Goal: Obtain resource: Download file/media

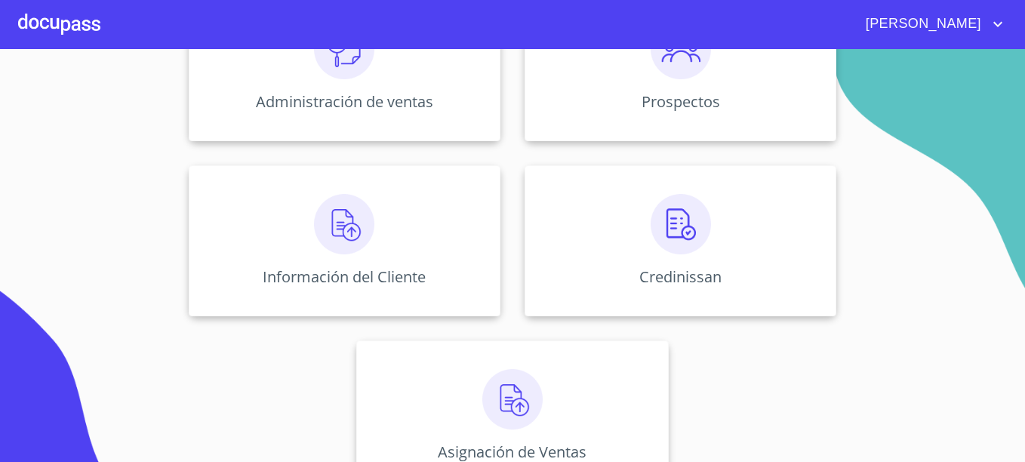
scroll to position [297, 0]
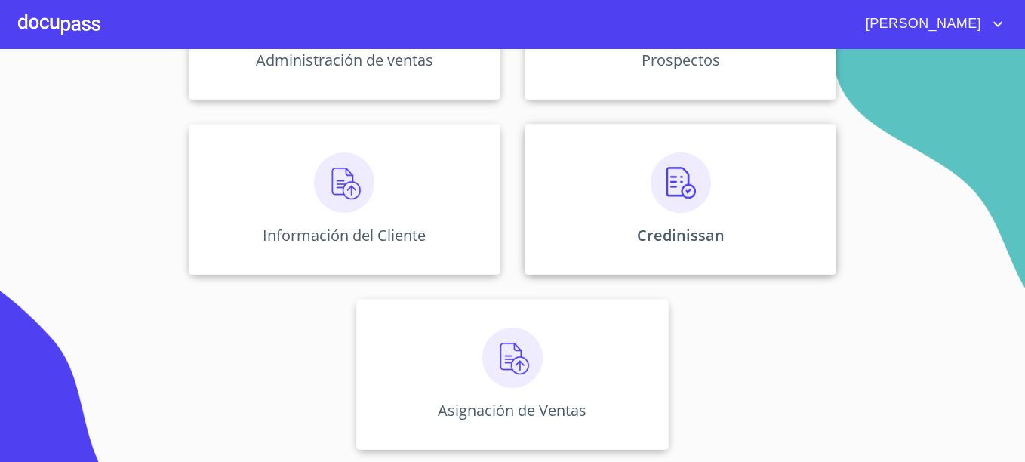
click at [670, 190] on img at bounding box center [681, 183] width 60 height 60
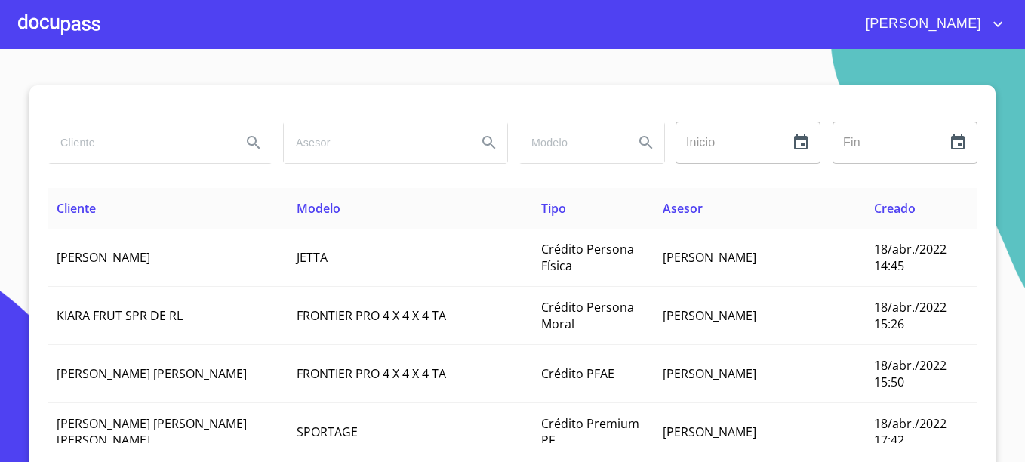
click at [136, 148] on input "search" at bounding box center [138, 142] width 181 height 41
type input "[PERSON_NAME] DE [PERSON_NAME]"
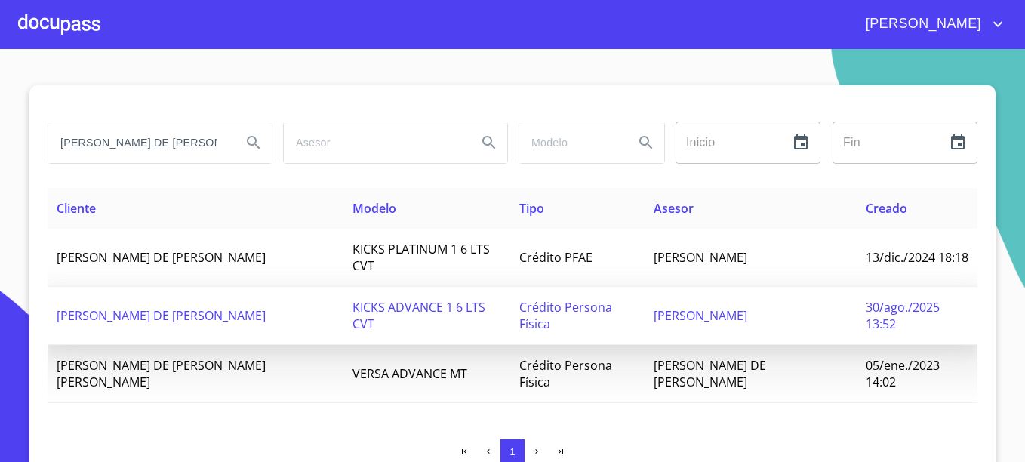
click at [915, 299] on span "30/ago./2025 13:52" at bounding box center [903, 315] width 74 height 33
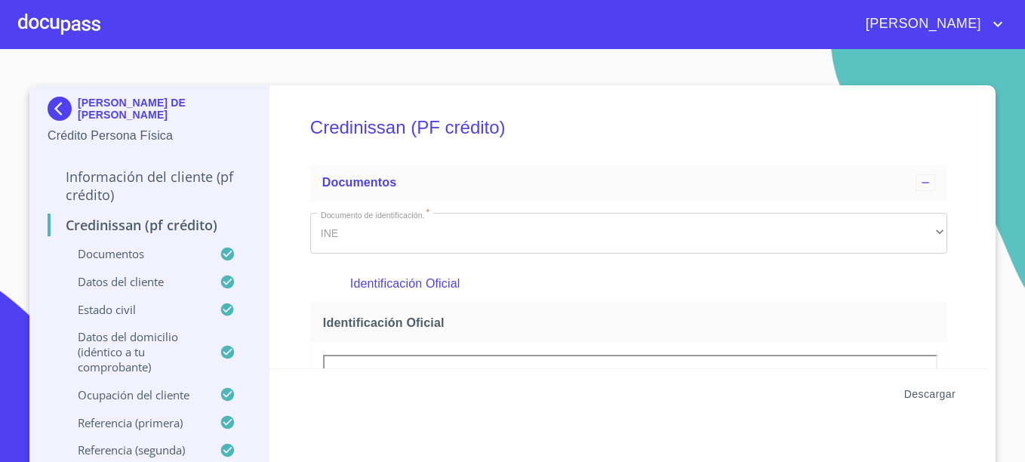
click at [914, 390] on span "Descargar" at bounding box center [930, 394] width 51 height 19
click at [288, 113] on div "Credinissan (PF crédito) Documentos Documento de identificación.   * INE ​ Iden…" at bounding box center [630, 226] width 720 height 283
click at [61, 103] on img at bounding box center [63, 109] width 30 height 24
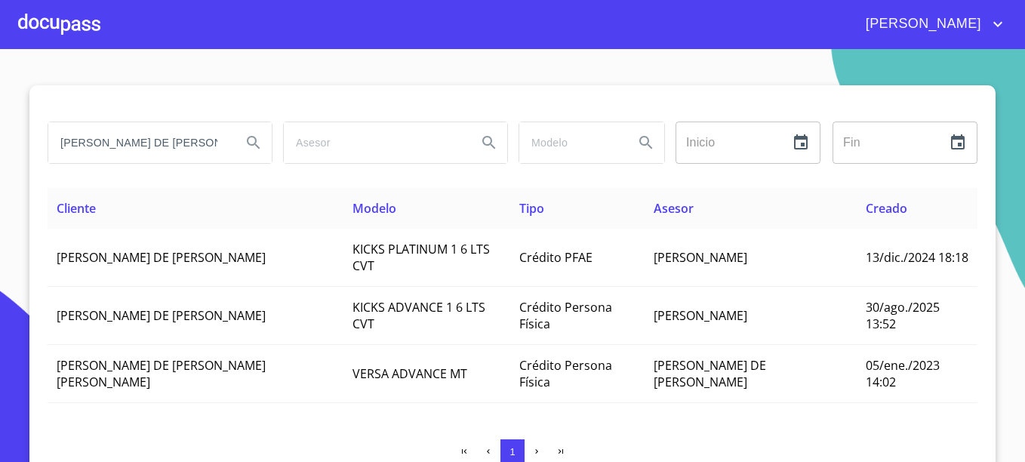
drag, startPoint x: 150, startPoint y: 143, endPoint x: -2, endPoint y: 143, distance: 151.8
click at [0, 143] on html "[PERSON_NAME] DE [PERSON_NAME] Inicio ​ Fin ​ Cliente Modelo Tipo Asesor Creado…" at bounding box center [512, 231] width 1025 height 462
type input "[PERSON_NAME]"
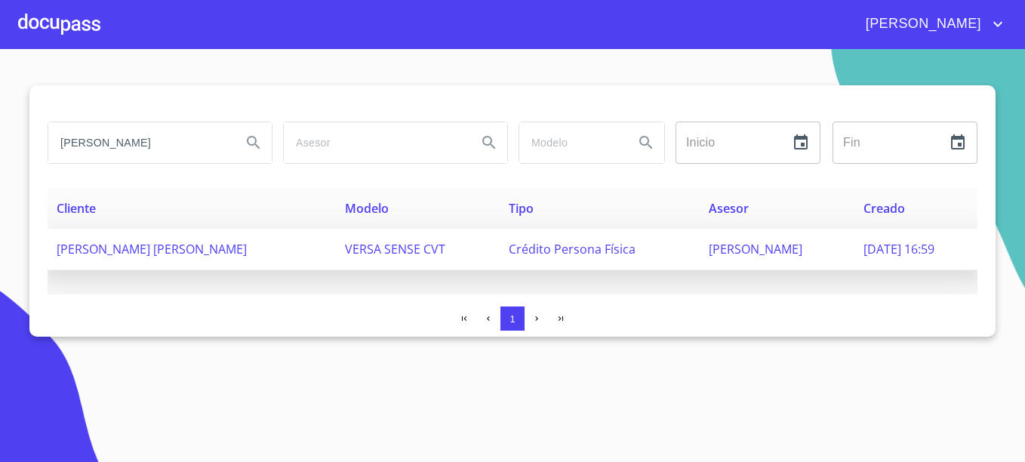
click at [742, 253] on span "[PERSON_NAME]" at bounding box center [756, 249] width 94 height 17
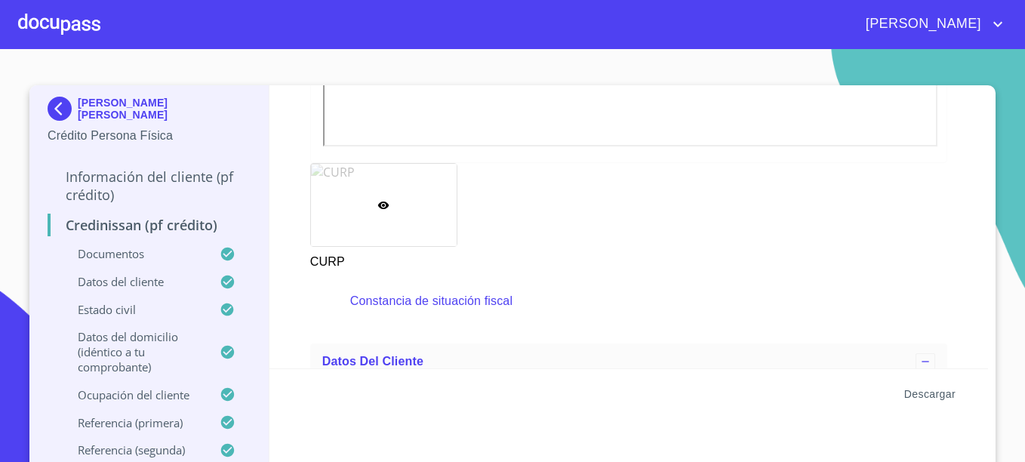
click at [910, 388] on span "Descargar" at bounding box center [930, 394] width 51 height 19
